Goal: Task Accomplishment & Management: Manage account settings

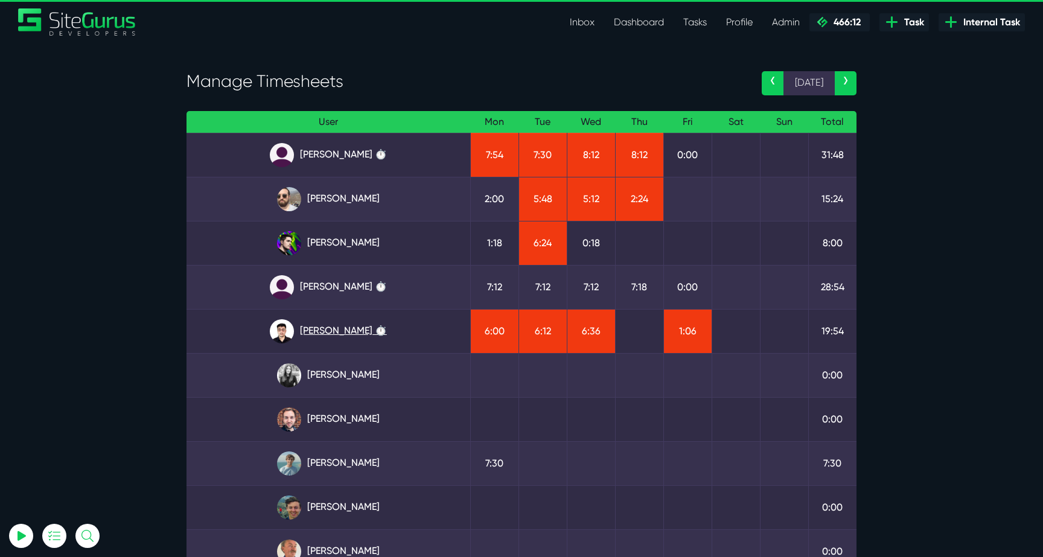
click at [358, 333] on link "Kevin Abelgas ⏱️" at bounding box center [328, 331] width 264 height 24
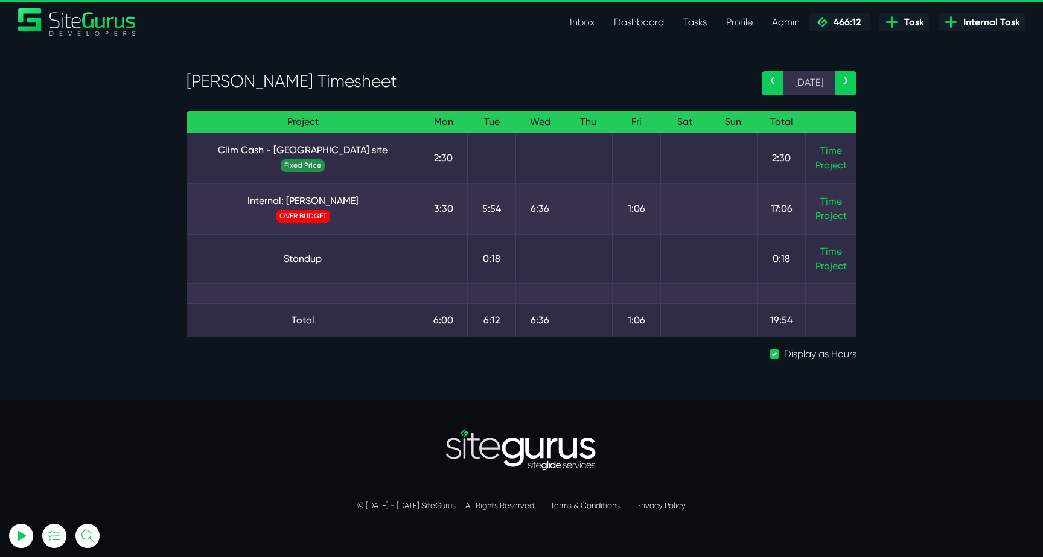
click at [819, 202] on td "Time Project" at bounding box center [831, 209] width 51 height 51
click at [827, 202] on link "Time" at bounding box center [831, 201] width 22 height 11
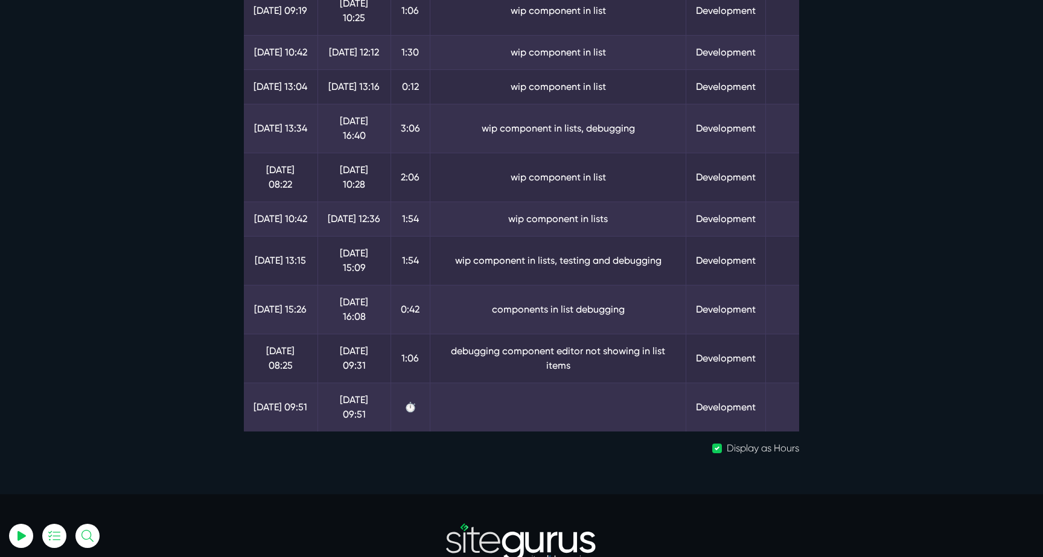
scroll to position [324, 0]
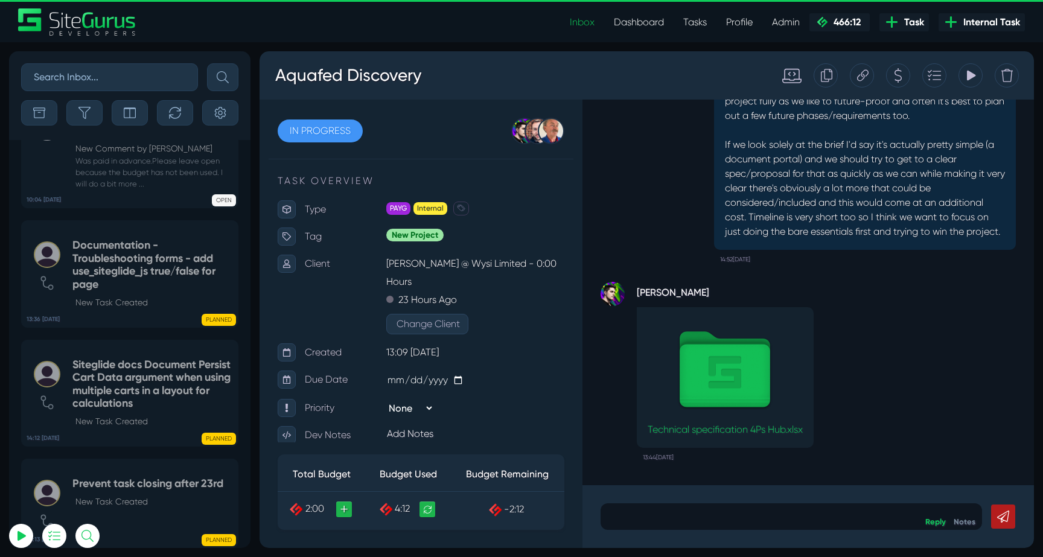
select select "0"
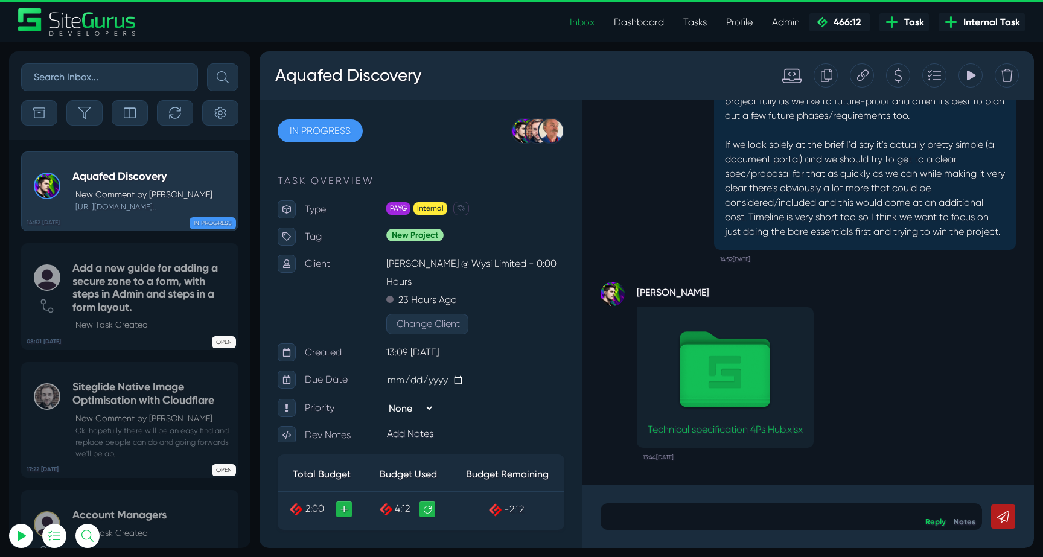
click at [94, 112] on button "button" at bounding box center [84, 112] width 36 height 25
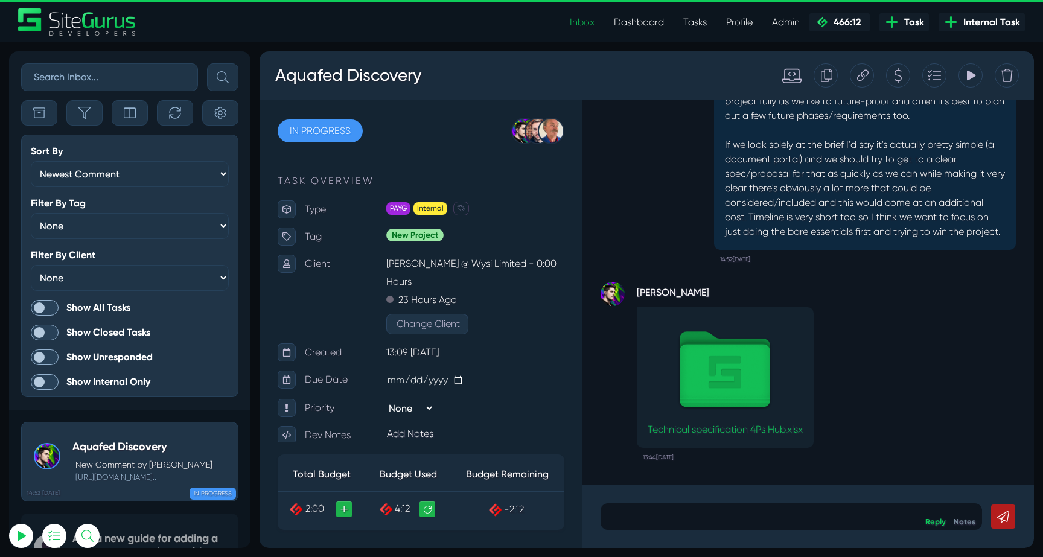
scroll to position [-3018, 0]
click at [53, 306] on span at bounding box center [45, 308] width 28 height 16
click at [0, 0] on input "Show All Tasks" at bounding box center [0, 0] width 0 height 0
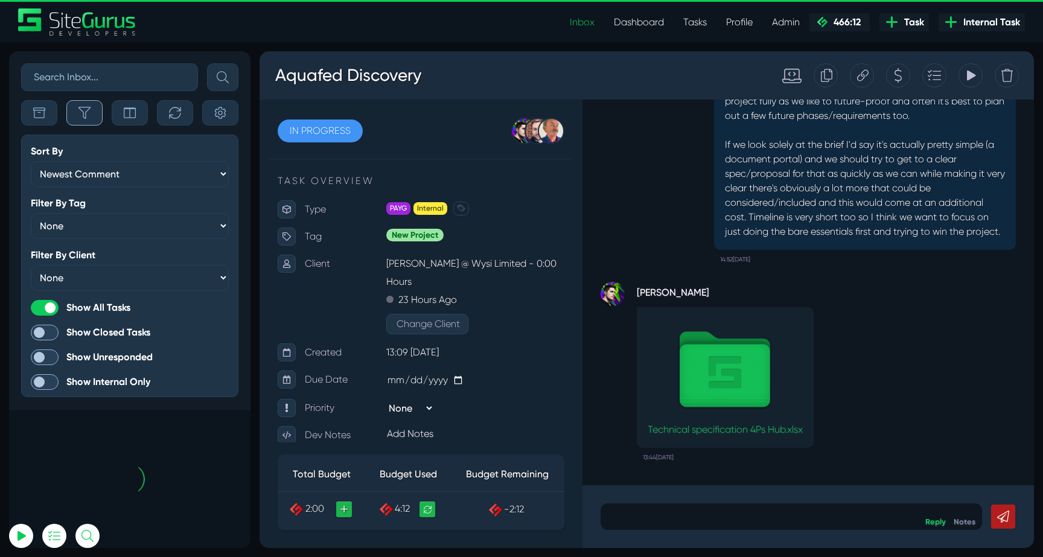
click at [85, 120] on button "button" at bounding box center [84, 112] width 36 height 25
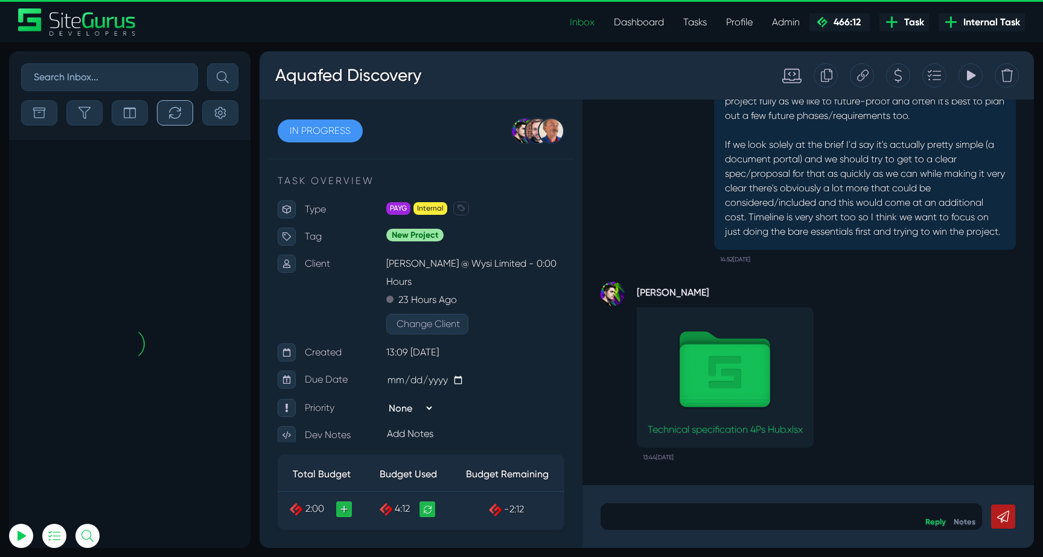
click at [176, 112] on icon "button" at bounding box center [175, 113] width 12 height 12
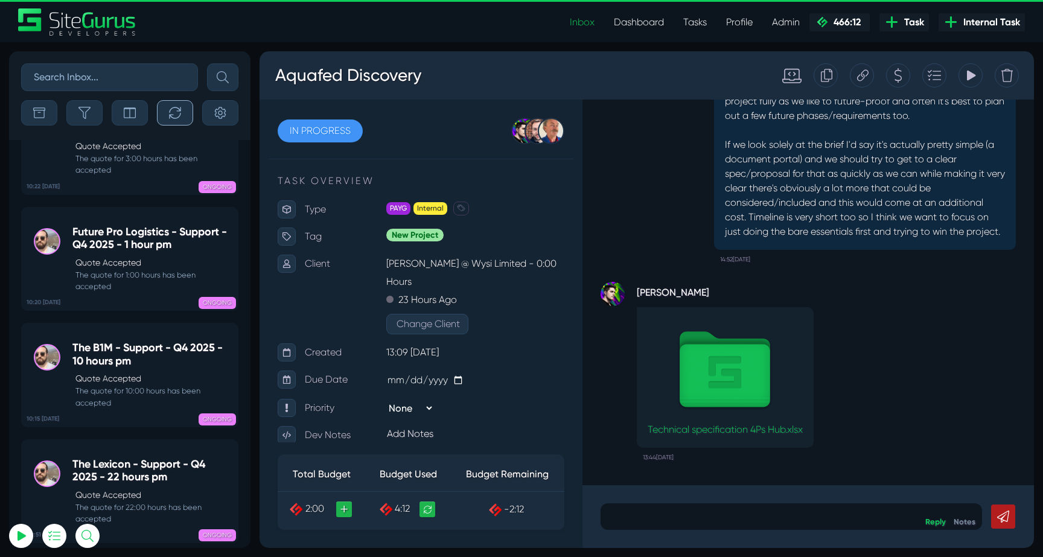
scroll to position [-47714, 0]
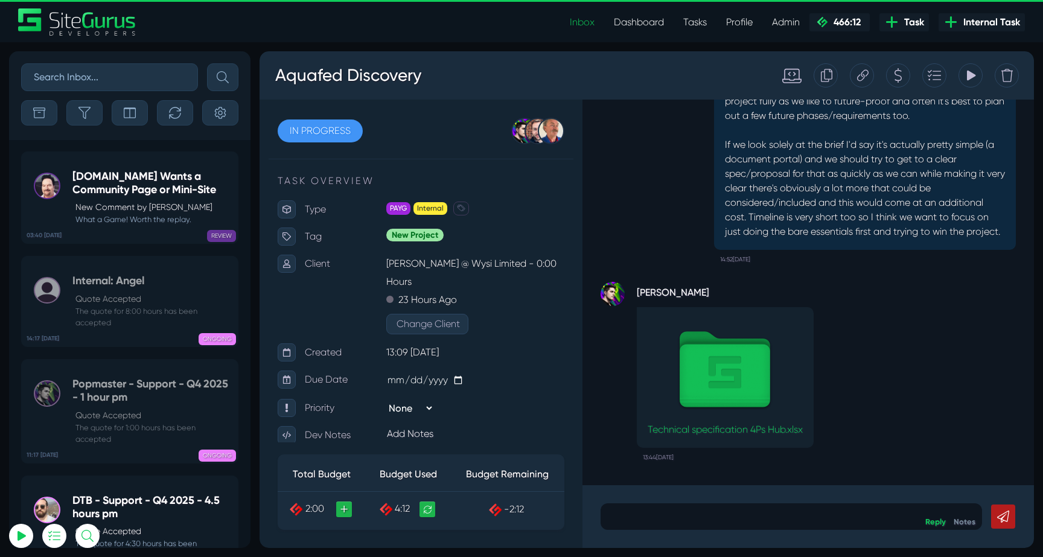
click at [103, 179] on h5 "PDH.ORG Wants a Community Page or Mini-Site" at bounding box center [151, 183] width 159 height 26
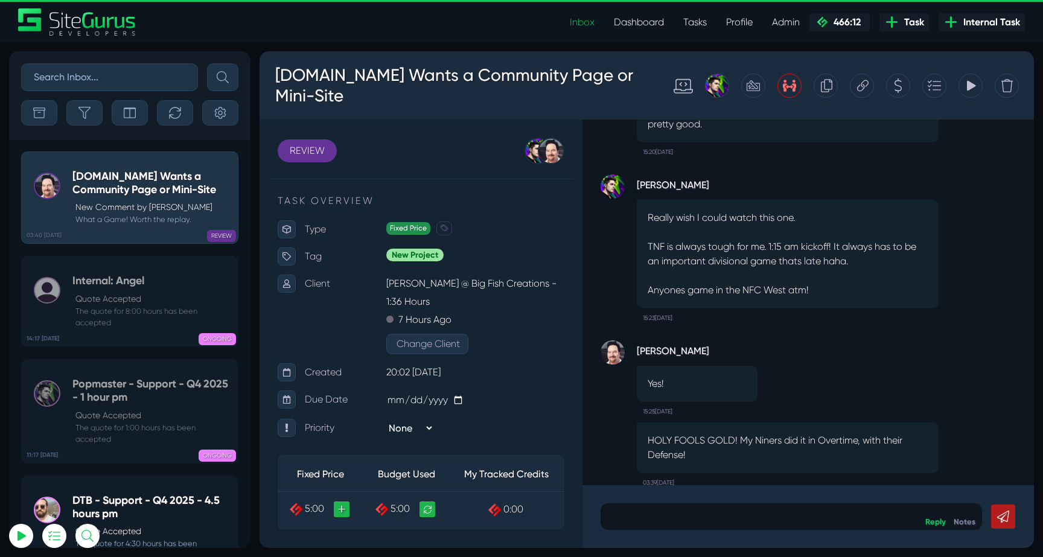
scroll to position [-121, 0]
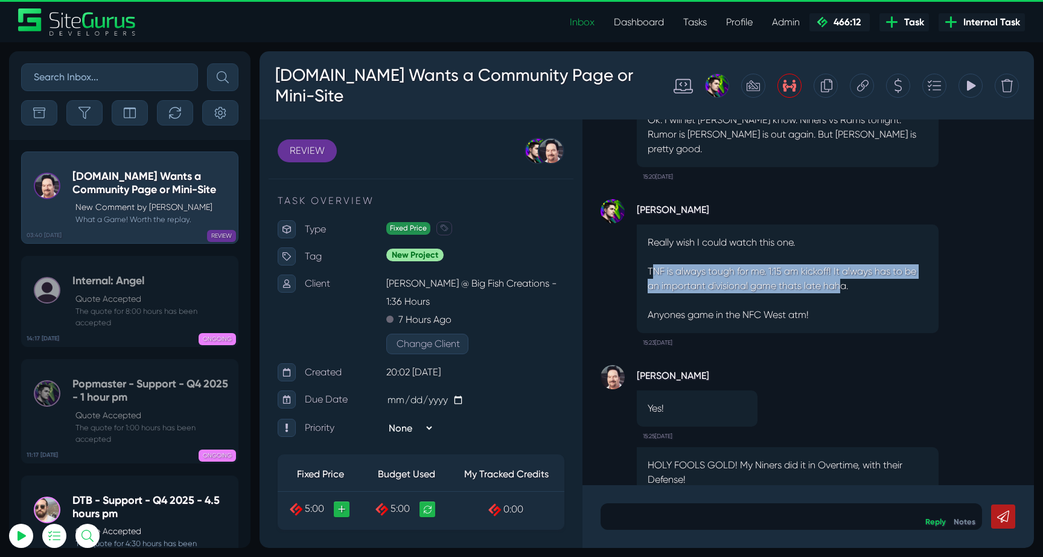
drag, startPoint x: 655, startPoint y: 269, endPoint x: 842, endPoint y: 290, distance: 187.7
click at [842, 290] on p "TNF is always tough for me. 1:15 am kickoff! It always has to be an important d…" at bounding box center [788, 278] width 280 height 29
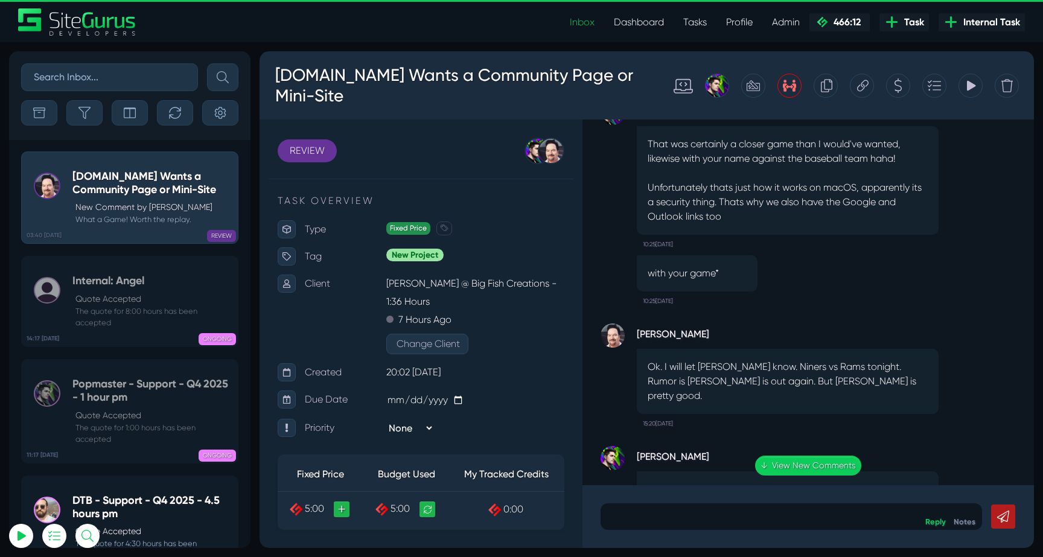
scroll to position [-357, 0]
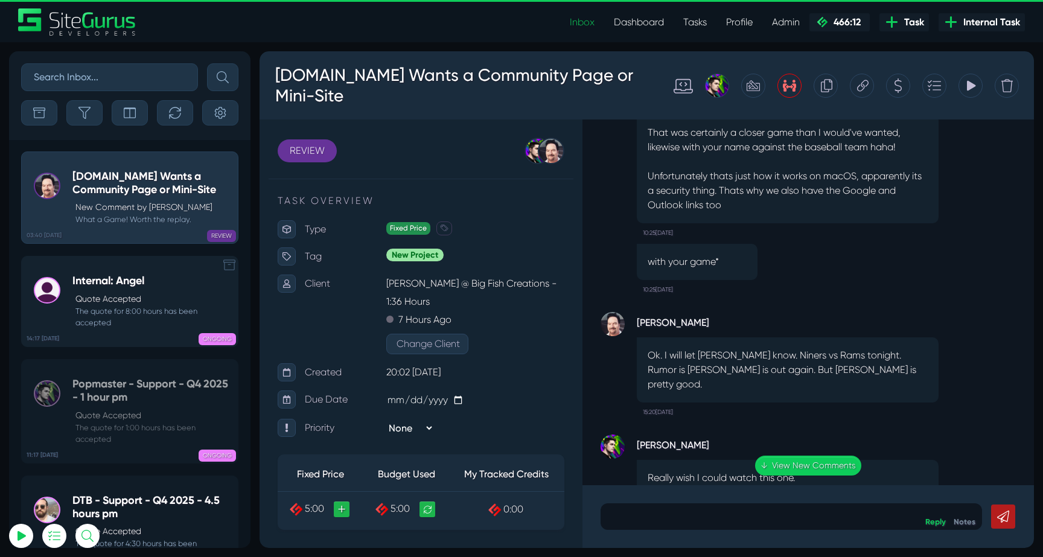
click at [127, 290] on div "Internal: Angel Quote Accepted The quote for 8:00 hours has been accepted" at bounding box center [151, 302] width 159 height 54
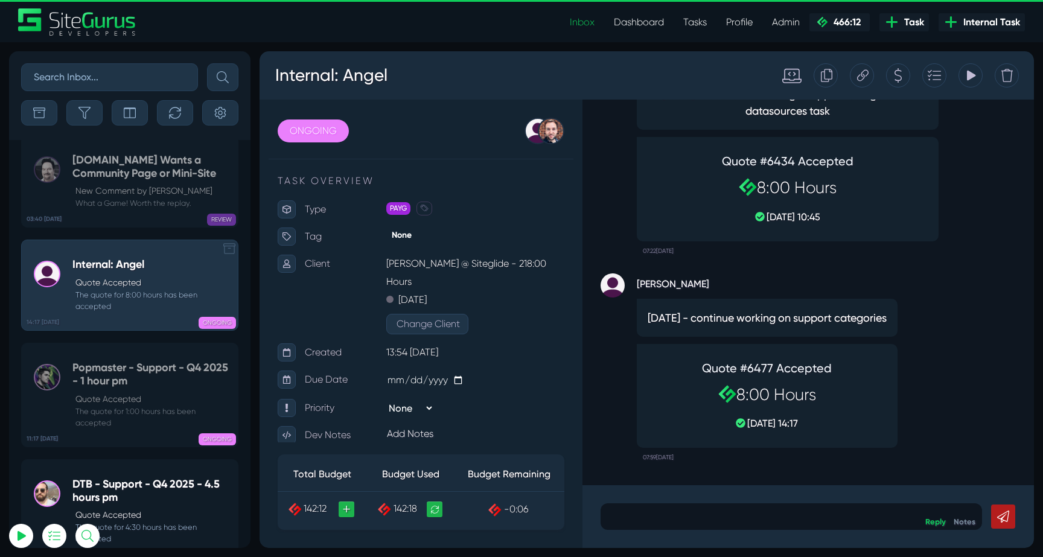
click at [127, 362] on h5 "Popmaster - Support - Q4 2025 - 1 hour pm" at bounding box center [151, 375] width 159 height 26
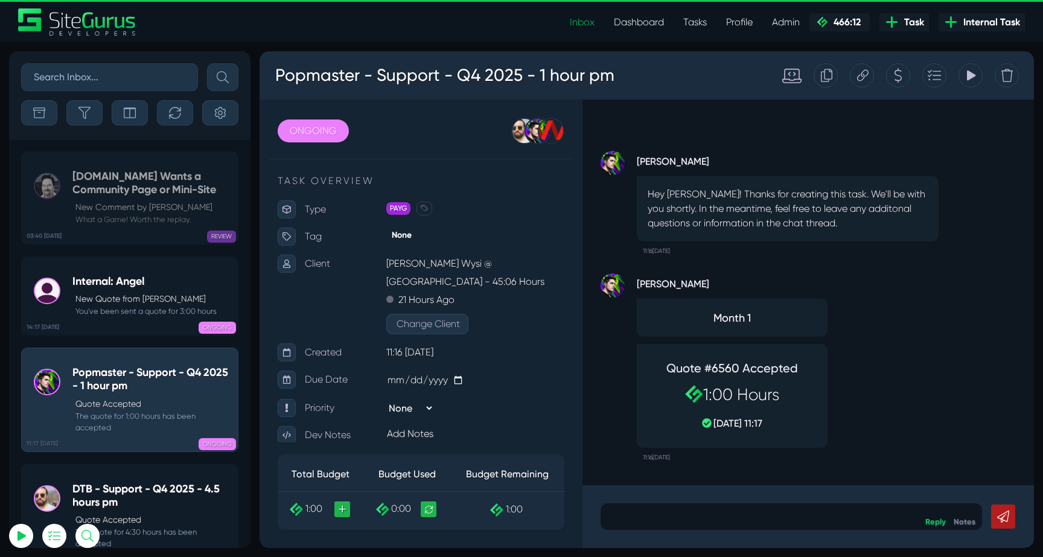
scroll to position [-47702, 0]
click at [174, 111] on icon "button" at bounding box center [175, 113] width 12 height 12
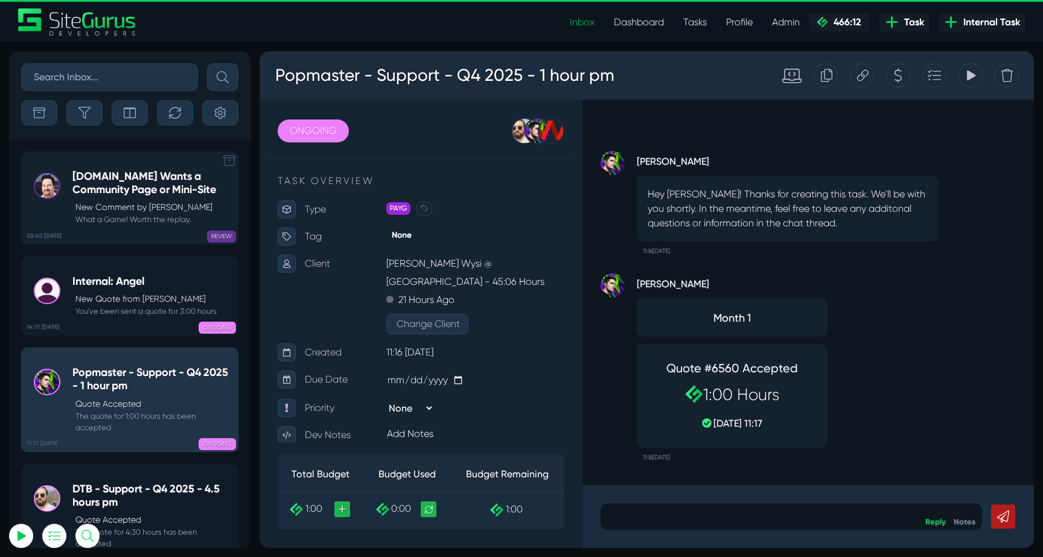
click at [156, 205] on p "New Comment by Michael Clawson" at bounding box center [153, 207] width 156 height 13
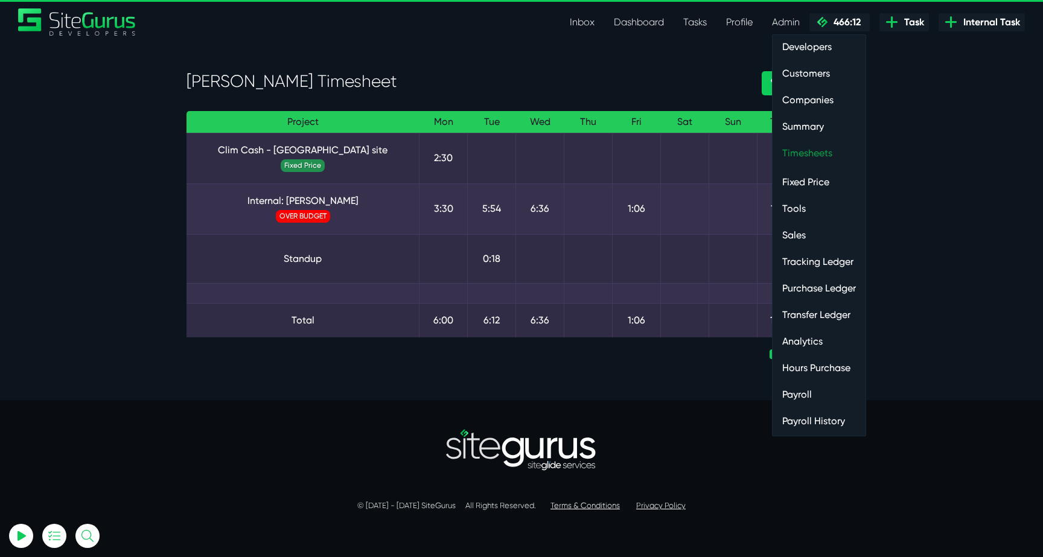
click at [807, 152] on link "Timesheets" at bounding box center [819, 153] width 93 height 24
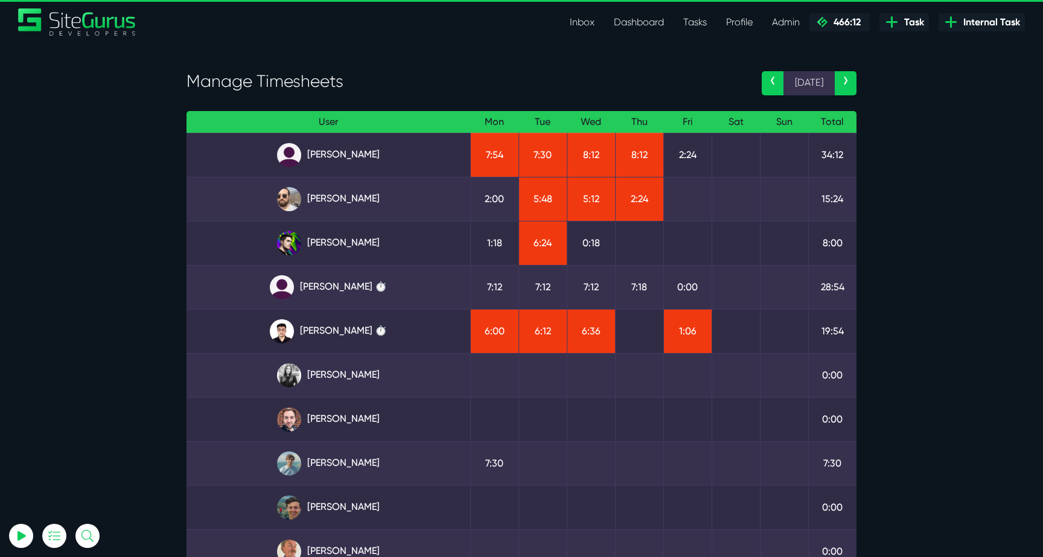
click at [67, 363] on section "Manage Timesheets ‹ [DATE] › User Mon Tue Wed Thu Fri Sat Sun Total [PERSON_NAM…" at bounding box center [521, 374] width 1043 height 665
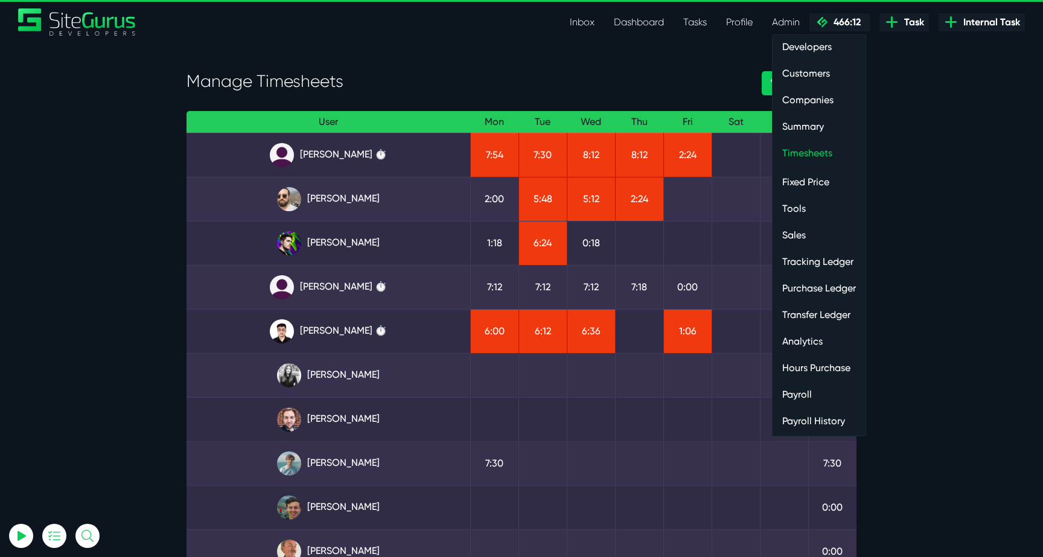
click at [797, 399] on link "Payroll" at bounding box center [819, 395] width 93 height 24
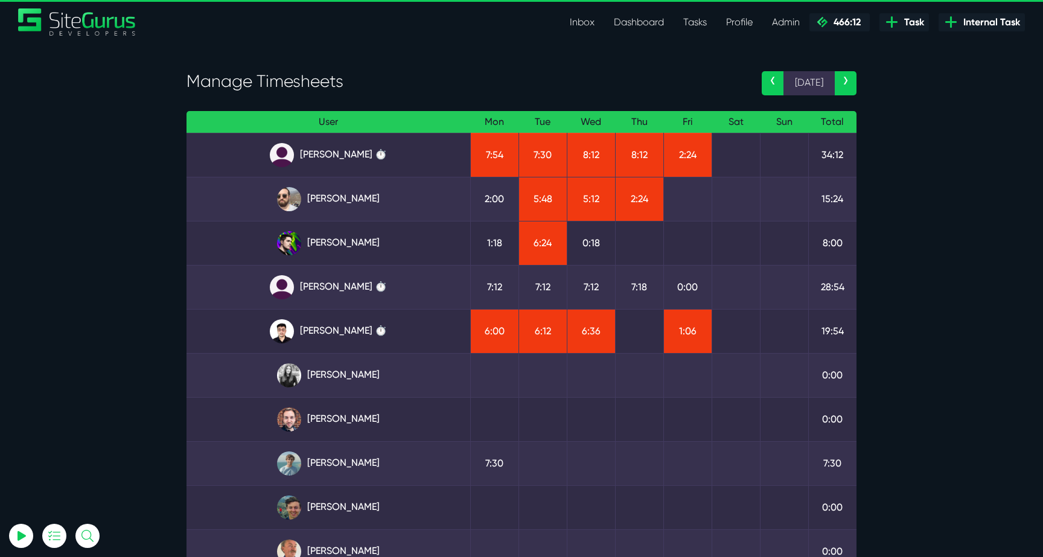
click at [104, 264] on section "Manage Timesheets ‹ 29 Sep › User Mon Tue Wed Thu Fri Sat Sun Total Angel Dagon…" at bounding box center [521, 374] width 1043 height 665
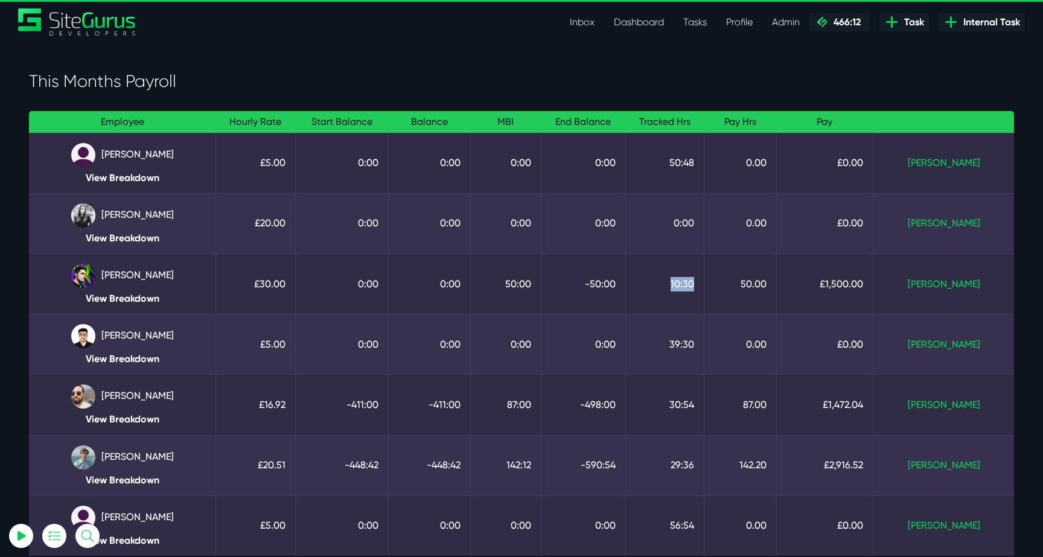
drag, startPoint x: 704, startPoint y: 289, endPoint x: 729, endPoint y: 287, distance: 24.8
click at [705, 287] on td "10:30" at bounding box center [665, 284] width 78 height 60
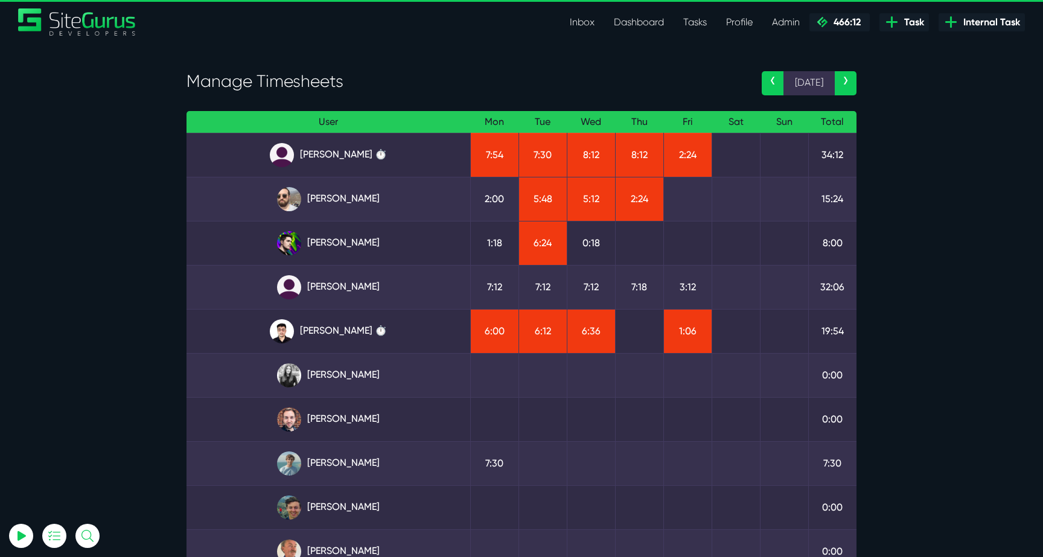
select select "0"
click at [365, 290] on link "[PERSON_NAME] ⏱️" at bounding box center [328, 287] width 264 height 24
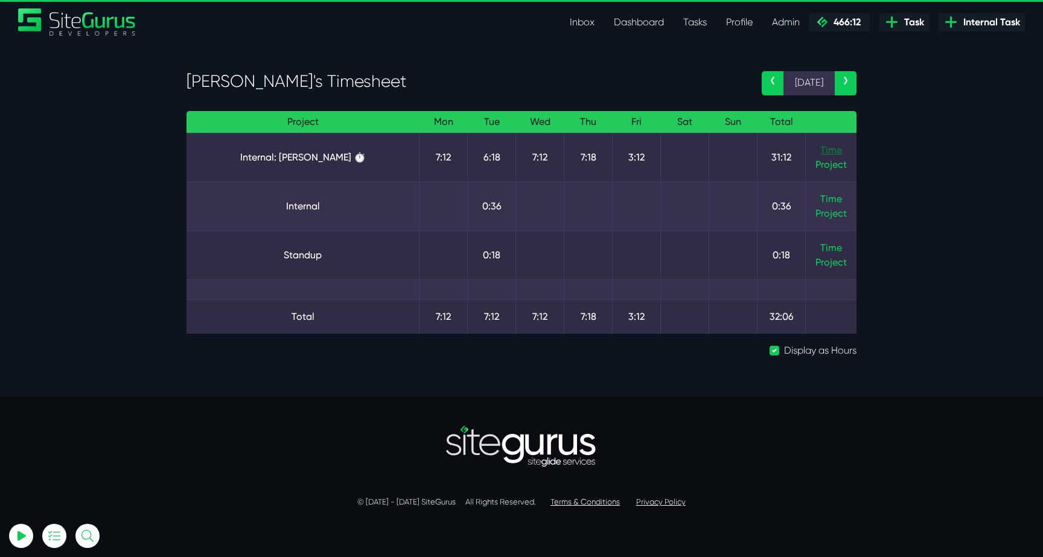
click at [828, 147] on link "Time" at bounding box center [831, 149] width 22 height 11
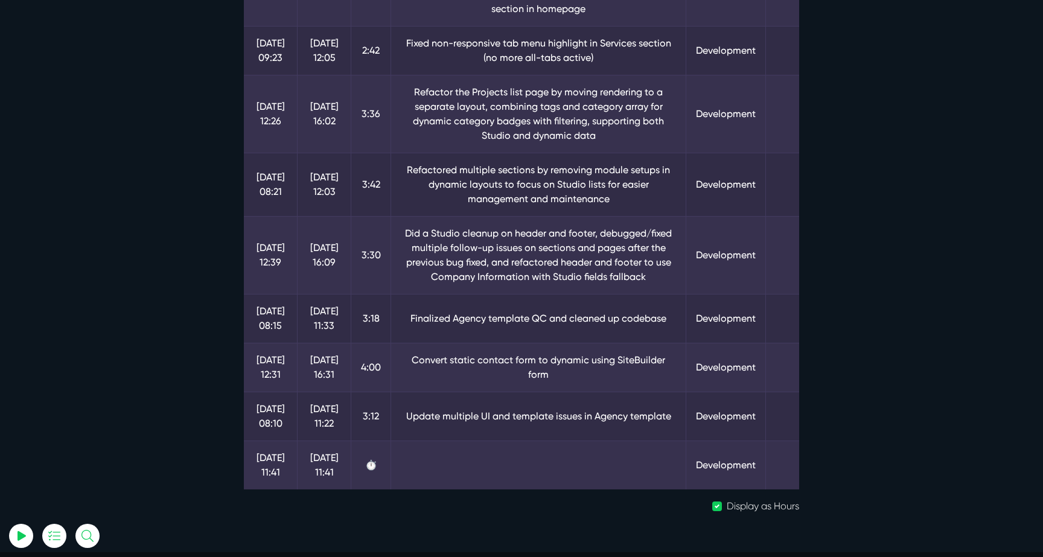
scroll to position [360, 0]
